Goal: Navigation & Orientation: Find specific page/section

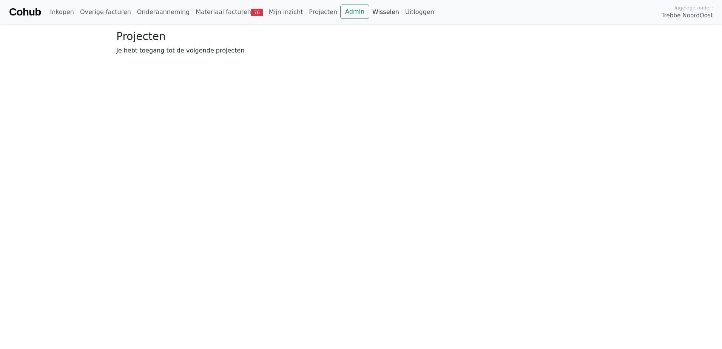
click at [369, 11] on link "Wisselen" at bounding box center [385, 12] width 33 height 15
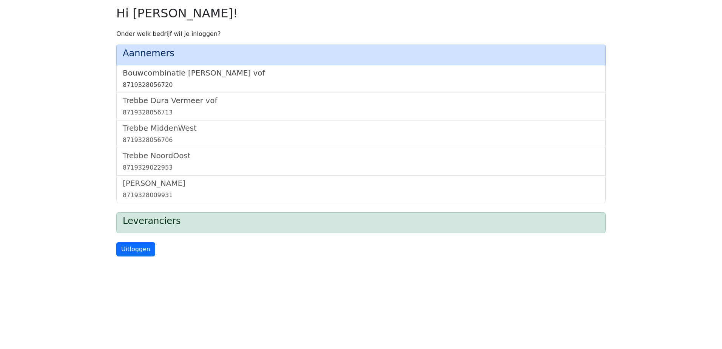
click at [191, 74] on h5 "Bouwcombinatie Trebbe De Nijs vof" at bounding box center [361, 72] width 476 height 9
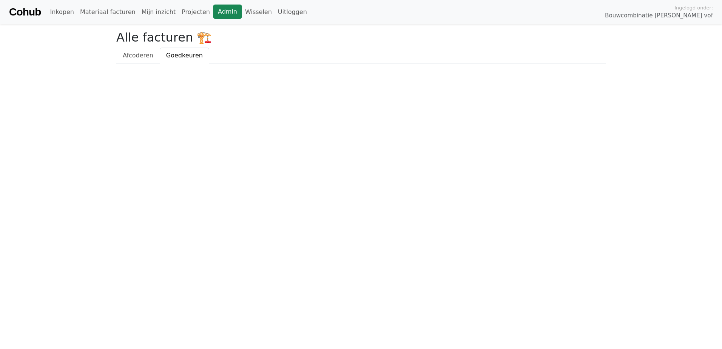
click at [213, 14] on link "Admin" at bounding box center [227, 12] width 29 height 14
click at [245, 14] on link "Wisselen" at bounding box center [258, 12] width 33 height 15
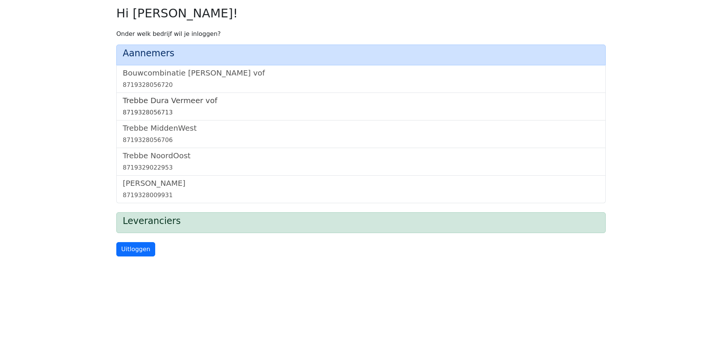
click at [178, 99] on h5 "Trebbe Dura Vermeer vof" at bounding box center [361, 100] width 476 height 9
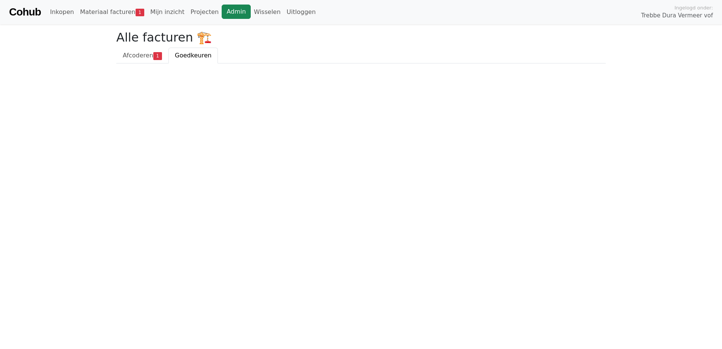
click at [226, 15] on link "Admin" at bounding box center [236, 12] width 29 height 14
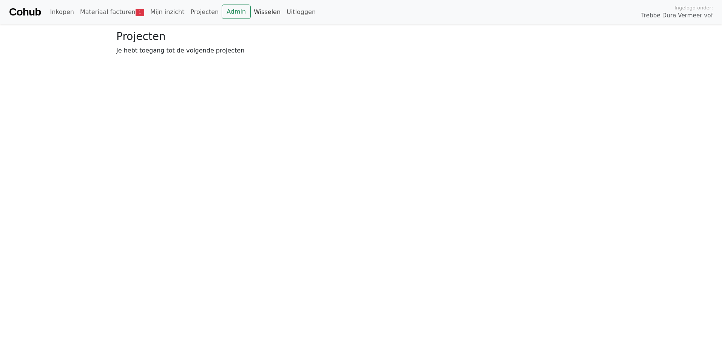
click at [251, 10] on link "Wisselen" at bounding box center [267, 12] width 33 height 15
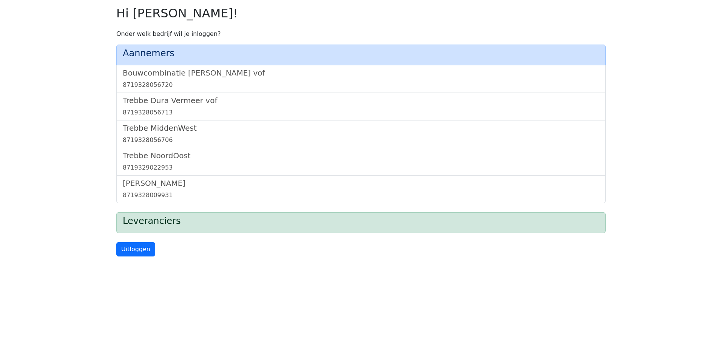
click at [169, 125] on h5 "Trebbe MiddenWest" at bounding box center [361, 127] width 476 height 9
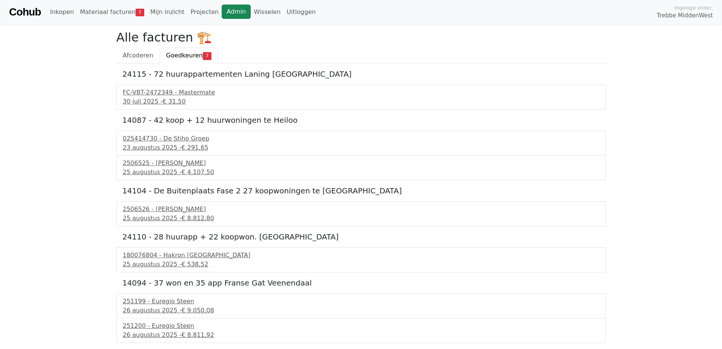
click at [222, 9] on link "Admin" at bounding box center [236, 12] width 29 height 14
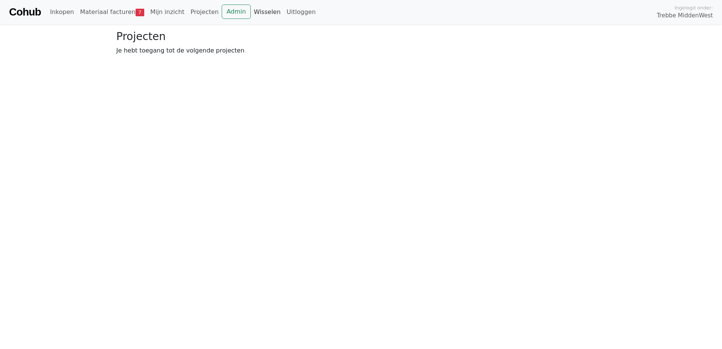
click at [251, 13] on link "Wisselen" at bounding box center [267, 12] width 33 height 15
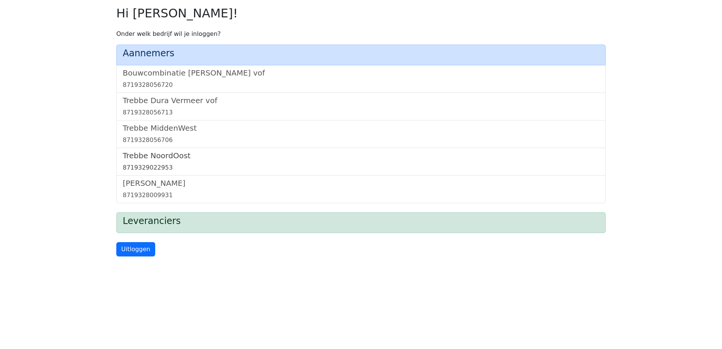
click at [168, 155] on h5 "Trebbe NoordOost" at bounding box center [361, 155] width 476 height 9
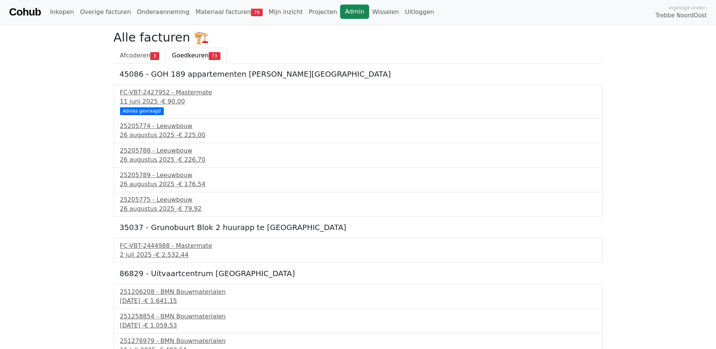
click at [340, 12] on link "Admin" at bounding box center [354, 12] width 29 height 14
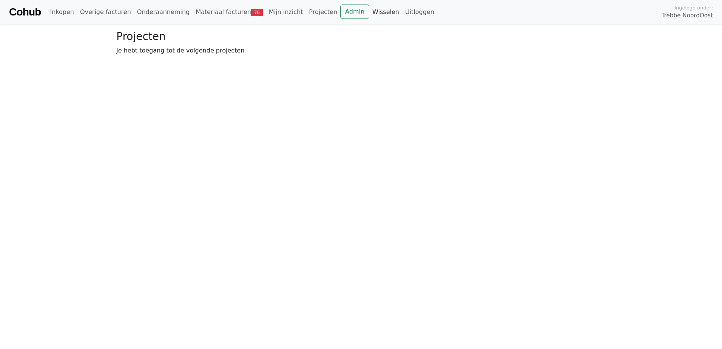
click at [369, 11] on link "Wisselen" at bounding box center [385, 12] width 33 height 15
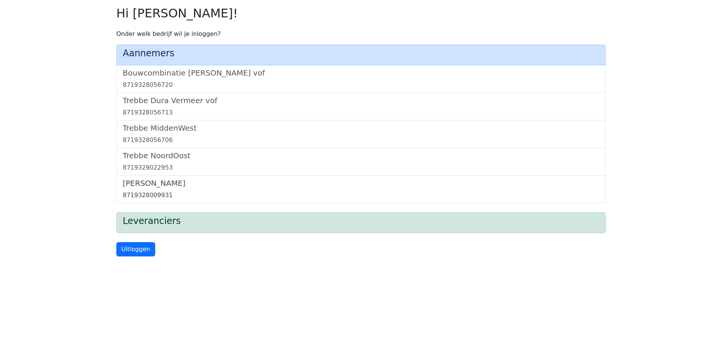
click at [153, 182] on h5 "[PERSON_NAME]" at bounding box center [361, 182] width 476 height 9
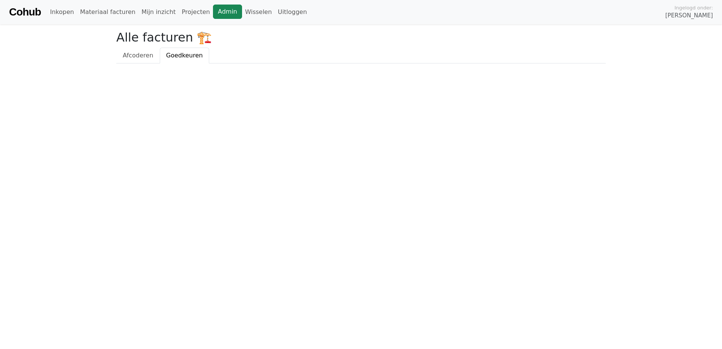
click at [213, 8] on link "Admin" at bounding box center [227, 12] width 29 height 14
